Goal: Information Seeking & Learning: Learn about a topic

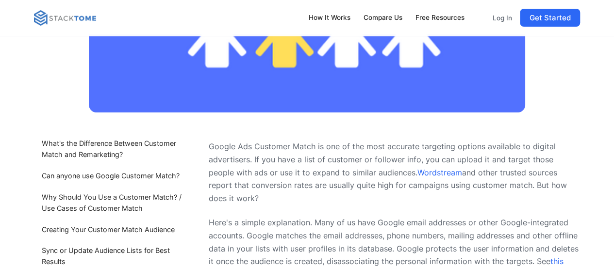
scroll to position [388, 0]
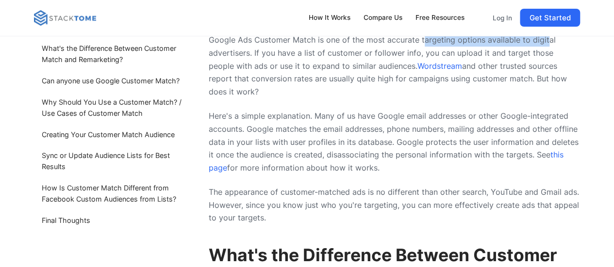
drag, startPoint x: 421, startPoint y: 46, endPoint x: 542, endPoint y: 49, distance: 121.8
click at [542, 49] on p "Google Ads Customer Match is one of the most accurate targeting options availab…" at bounding box center [394, 65] width 371 height 65
click at [244, 66] on p "Google Ads Customer Match is one of the most accurate targeting options availab…" at bounding box center [394, 65] width 371 height 65
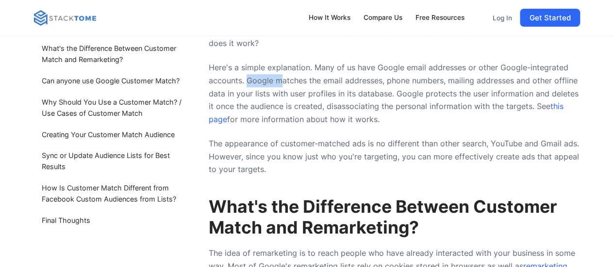
drag, startPoint x: 248, startPoint y: 71, endPoint x: 281, endPoint y: 73, distance: 33.5
click at [281, 73] on p "Here's a simple explanation. Many of us have Google email addresses or other Go…" at bounding box center [394, 93] width 371 height 65
click at [316, 87] on p "Here's a simple explanation. Many of us have Google email addresses or other Go…" at bounding box center [394, 93] width 371 height 65
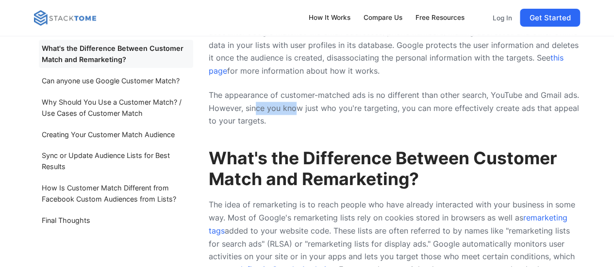
drag, startPoint x: 254, startPoint y: 102, endPoint x: 294, endPoint y: 102, distance: 39.3
click at [294, 102] on p "The appearance of customer-matched ads is no different than other search, YouTu…" at bounding box center [394, 108] width 371 height 39
click at [354, 105] on p "The appearance of customer-matched ads is no different than other search, YouTu…" at bounding box center [394, 108] width 371 height 39
drag, startPoint x: 223, startPoint y: 113, endPoint x: 278, endPoint y: 111, distance: 54.9
click at [278, 111] on p "The appearance of customer-matched ads is no different than other search, YouTu…" at bounding box center [394, 108] width 371 height 39
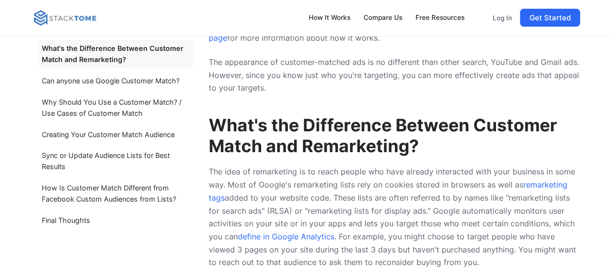
scroll to position [534, 0]
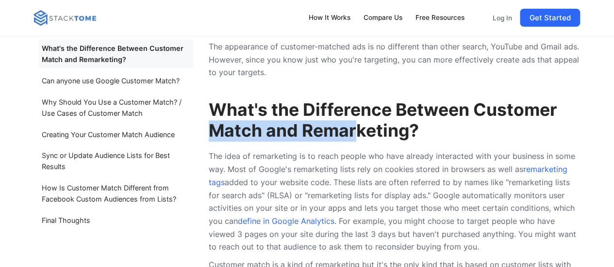
drag, startPoint x: 213, startPoint y: 123, endPoint x: 353, endPoint y: 123, distance: 139.2
click at [353, 123] on strong "What's the Difference Between Customer Match and Remarketing?" at bounding box center [383, 120] width 348 height 42
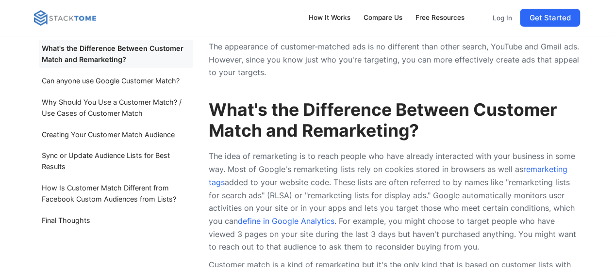
click at [441, 122] on h2 "What's the Difference Between Customer Match and Remarketing?" at bounding box center [394, 120] width 371 height 41
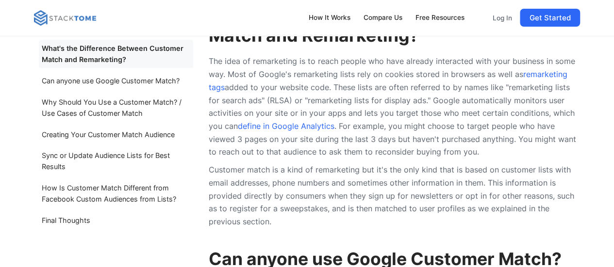
scroll to position [631, 0]
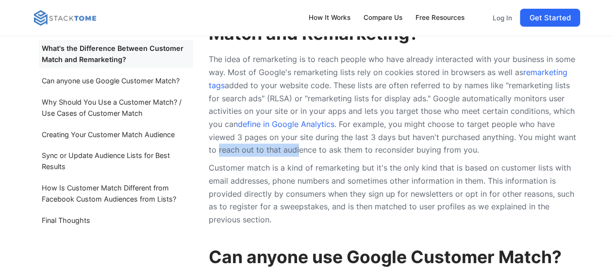
drag, startPoint x: 218, startPoint y: 142, endPoint x: 299, endPoint y: 142, distance: 81.0
click at [299, 142] on p "The idea of remarketing is to reach people who have already interacted with you…" at bounding box center [394, 105] width 371 height 104
click at [355, 143] on p "The idea of remarketing is to reach people who have already interacted with you…" at bounding box center [394, 105] width 371 height 104
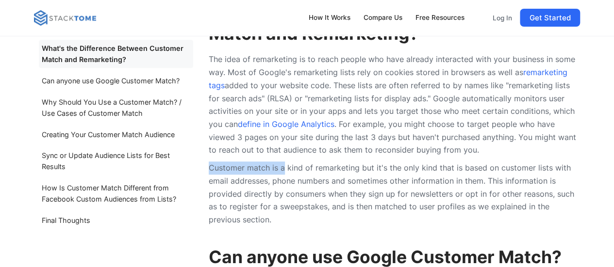
drag, startPoint x: 211, startPoint y: 160, endPoint x: 284, endPoint y: 160, distance: 73.3
click at [284, 162] on p "Customer match is a kind of remarketing but it's the only kind that is based on…" at bounding box center [394, 194] width 371 height 65
click at [413, 177] on p "Customer match is a kind of remarketing but it's the only kind that is based on…" at bounding box center [394, 194] width 371 height 65
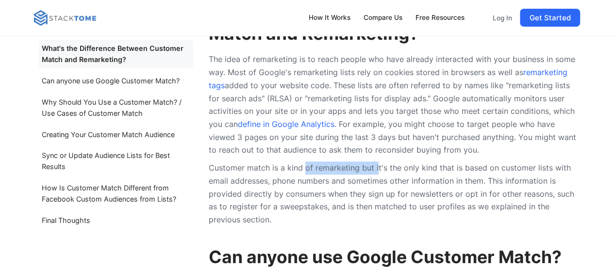
drag, startPoint x: 305, startPoint y: 161, endPoint x: 376, endPoint y: 161, distance: 71.3
click at [376, 162] on p "Customer match is a kind of remarketing but it's the only kind that is based on…" at bounding box center [394, 194] width 371 height 65
click at [455, 180] on p "Customer match is a kind of remarketing but it's the only kind that is based on…" at bounding box center [394, 194] width 371 height 65
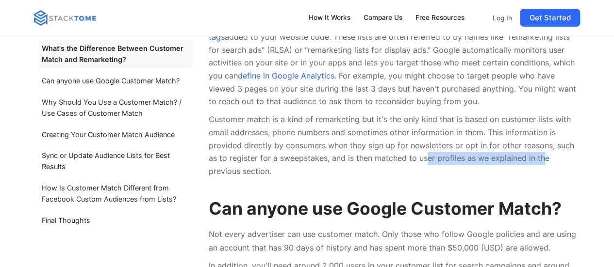
drag, startPoint x: 424, startPoint y: 149, endPoint x: 541, endPoint y: 154, distance: 117.5
click at [541, 154] on p "Customer match is a kind of remarketing but it's the only kind that is based on…" at bounding box center [394, 145] width 371 height 65
click at [241, 164] on p "Customer match is a kind of remarketing but it's the only kind that is based on…" at bounding box center [394, 145] width 371 height 65
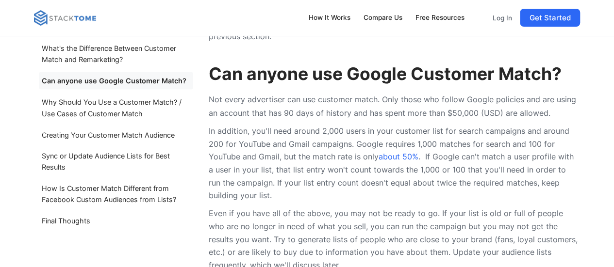
scroll to position [825, 0]
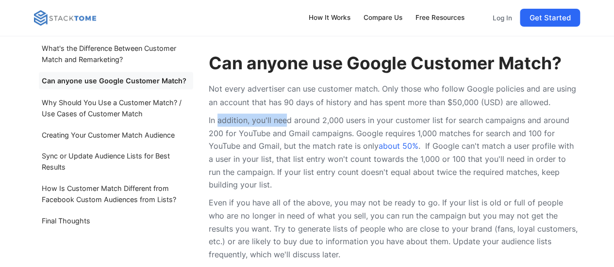
drag, startPoint x: 219, startPoint y: 110, endPoint x: 286, endPoint y: 112, distance: 67.5
click at [286, 114] on p "In addition, you'll need around 2,000 users in your customer list for search ca…" at bounding box center [394, 153] width 371 height 78
click at [331, 117] on p "In addition, you'll need around 2,000 users in your customer list for search ca…" at bounding box center [394, 153] width 371 height 78
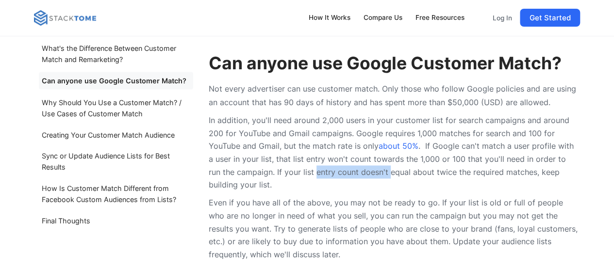
drag, startPoint x: 303, startPoint y: 166, endPoint x: 375, endPoint y: 166, distance: 72.3
click at [375, 166] on p "In addition, you'll need around 2,000 users in your customer list for search ca…" at bounding box center [394, 153] width 371 height 78
click at [462, 168] on p "In addition, you'll need around 2,000 users in your customer list for search ca…" at bounding box center [394, 153] width 371 height 78
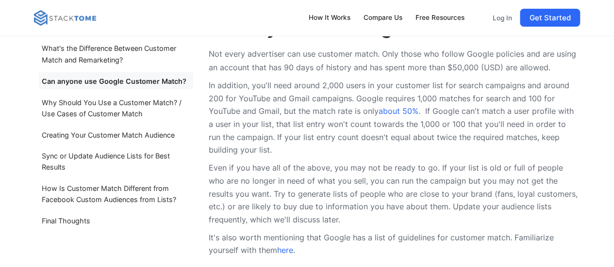
scroll to position [873, 0]
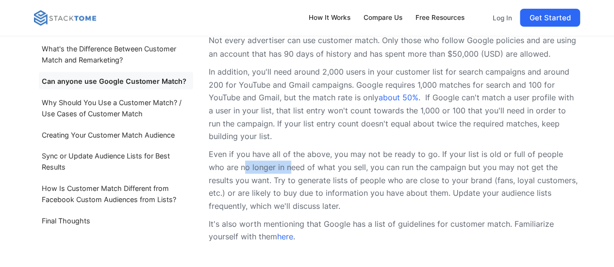
drag, startPoint x: 228, startPoint y: 152, endPoint x: 271, endPoint y: 152, distance: 42.7
click at [271, 152] on p "Even if you have all of the above, you may not be ready to go. If your list is …" at bounding box center [394, 179] width 371 height 65
click at [346, 165] on p "Even if you have all of the above, you may not be ready to go. If your list is …" at bounding box center [394, 179] width 371 height 65
drag, startPoint x: 422, startPoint y: 145, endPoint x: 436, endPoint y: 145, distance: 14.1
click at [436, 147] on p "Even if you have all of the above, you may not be ready to go. If your list is …" at bounding box center [394, 179] width 371 height 65
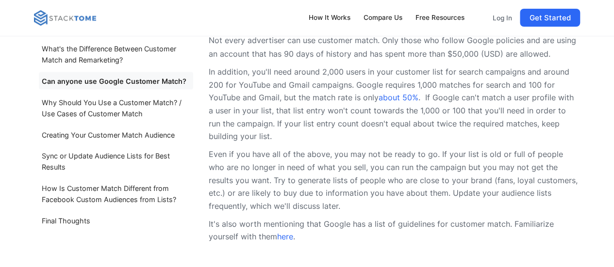
click at [486, 148] on p "Even if you have all of the above, you may not be ready to go. If your list is …" at bounding box center [394, 179] width 371 height 65
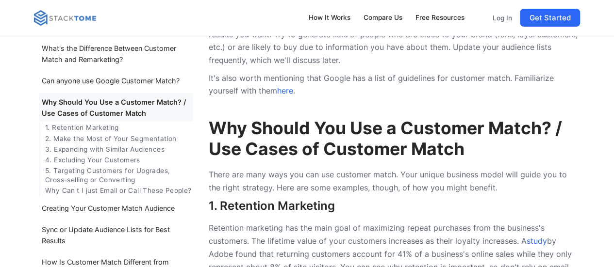
scroll to position [1116, 0]
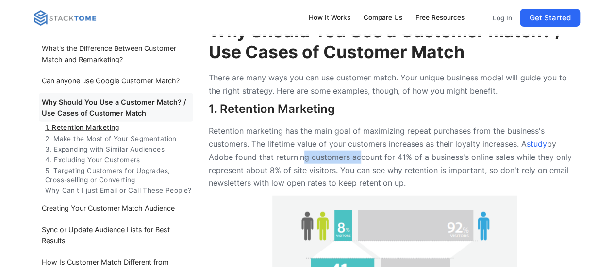
drag, startPoint x: 341, startPoint y: 148, endPoint x: 356, endPoint y: 148, distance: 15.0
click at [356, 148] on p "Retention marketing has the main goal of maximizing repeat purchases from the b…" at bounding box center [394, 157] width 371 height 65
click at [441, 149] on p "Retention marketing has the main goal of maximizing repeat purchases from the b…" at bounding box center [394, 157] width 371 height 65
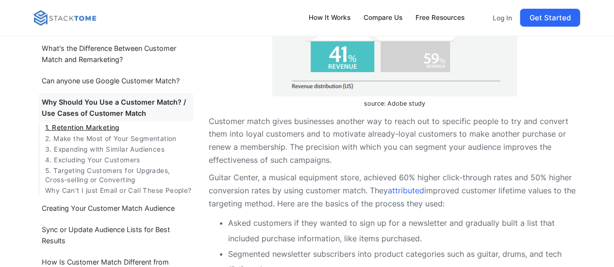
scroll to position [1359, 0]
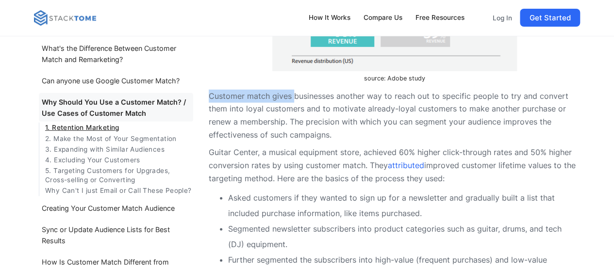
drag, startPoint x: 210, startPoint y: 88, endPoint x: 293, endPoint y: 91, distance: 83.0
click at [293, 91] on p "Customer match gives businesses another way to reach out to specific people to …" at bounding box center [394, 116] width 371 height 52
click at [362, 94] on p "Customer match gives businesses another way to reach out to specific people to …" at bounding box center [394, 116] width 371 height 52
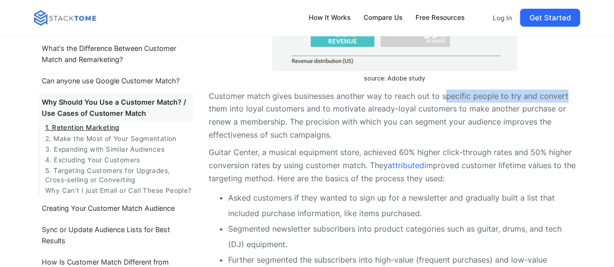
drag, startPoint x: 444, startPoint y: 91, endPoint x: 565, endPoint y: 88, distance: 120.3
click at [565, 90] on p "Customer match gives businesses another way to reach out to specific people to …" at bounding box center [394, 116] width 371 height 52
click at [429, 123] on p "Customer match gives businesses another way to reach out to specific people to …" at bounding box center [394, 116] width 371 height 52
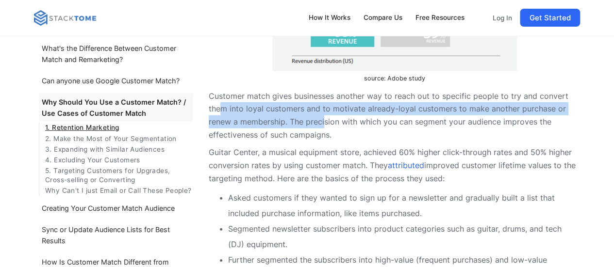
drag, startPoint x: 222, startPoint y: 105, endPoint x: 324, endPoint y: 107, distance: 101.9
click at [324, 107] on p "Customer match gives businesses another way to reach out to specific people to …" at bounding box center [394, 116] width 371 height 52
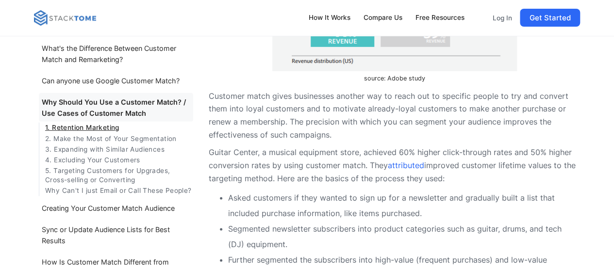
click at [397, 117] on p "Customer match gives businesses another way to reach out to specific people to …" at bounding box center [394, 116] width 371 height 52
drag, startPoint x: 317, startPoint y: 100, endPoint x: 417, endPoint y: 100, distance: 99.5
click at [417, 100] on p "Customer match gives businesses another way to reach out to specific people to …" at bounding box center [394, 116] width 371 height 52
click at [490, 116] on p "Customer match gives businesses another way to reach out to specific people to …" at bounding box center [394, 116] width 371 height 52
drag, startPoint x: 211, startPoint y: 143, endPoint x: 259, endPoint y: 144, distance: 48.5
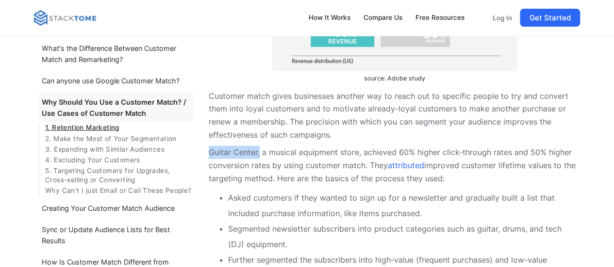
click at [259, 146] on p "Guitar Center, a musical equipment store, achieved 60% higher click-through rat…" at bounding box center [394, 165] width 371 height 39
click at [331, 147] on p "Guitar Center, a musical equipment store, achieved 60% higher click-through rat…" at bounding box center [394, 165] width 371 height 39
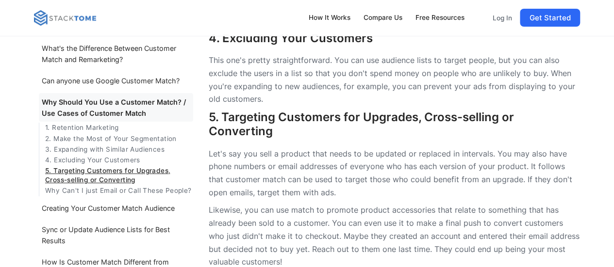
scroll to position [1941, 0]
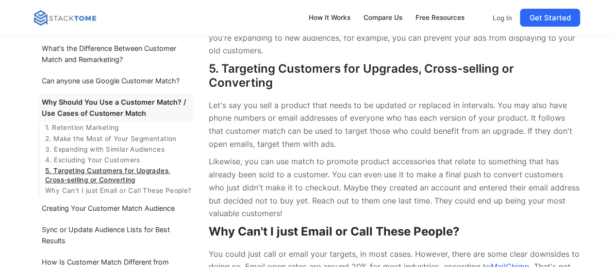
click at [257, 126] on p "Let's say you sell a product that needs to be updated or replaced in intervals.…" at bounding box center [394, 125] width 371 height 52
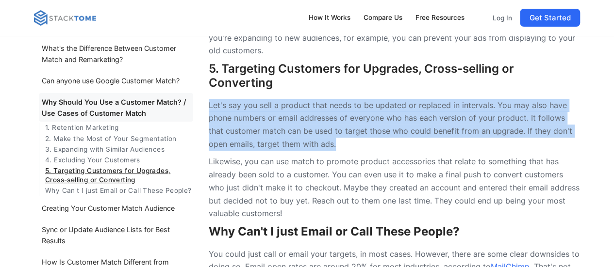
drag, startPoint x: 210, startPoint y: 97, endPoint x: 328, endPoint y: 133, distance: 124.0
click at [328, 133] on p "Let's say you sell a product that needs to be updated or replaced in intervals.…" at bounding box center [394, 125] width 371 height 52
click at [367, 134] on p "Let's say you sell a product that needs to be updated or replaced in intervals.…" at bounding box center [394, 125] width 371 height 52
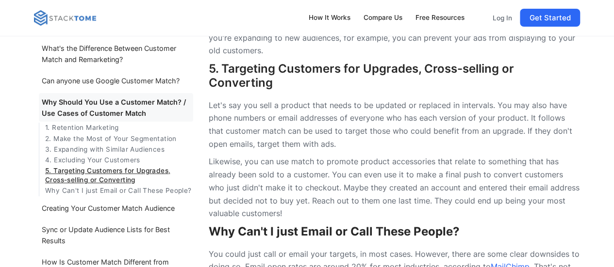
click at [377, 140] on p "Let's say you sell a product that needs to be updated or replaced in intervals.…" at bounding box center [394, 125] width 371 height 52
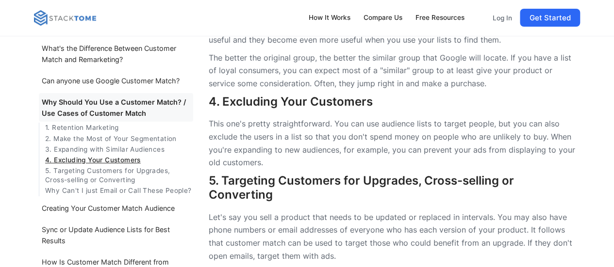
scroll to position [1844, 0]
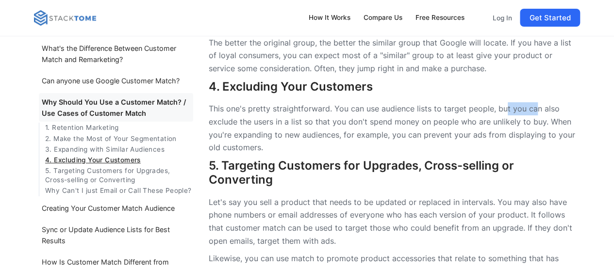
drag, startPoint x: 505, startPoint y: 99, endPoint x: 535, endPoint y: 99, distance: 30.1
click at [535, 102] on p "This one's pretty straightforward. You can use audience lists to target people,…" at bounding box center [394, 128] width 371 height 52
drag, startPoint x: 561, startPoint y: 117, endPoint x: 425, endPoint y: 111, distance: 136.5
click at [560, 117] on p "This one's pretty straightforward. You can use audience lists to target people,…" at bounding box center [394, 128] width 371 height 52
click at [278, 115] on p "This one's pretty straightforward. You can use audience lists to target people,…" at bounding box center [394, 128] width 371 height 52
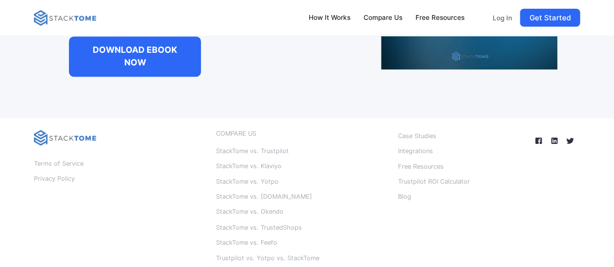
scroll to position [6228, 0]
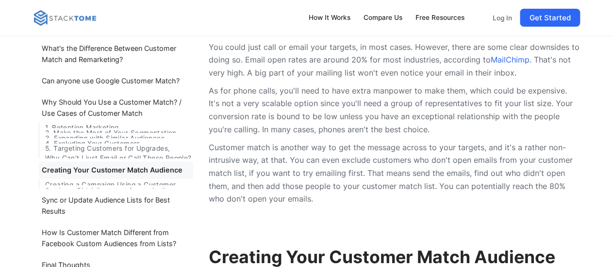
scroll to position [2232, 0]
